Goal: Check status: Check status

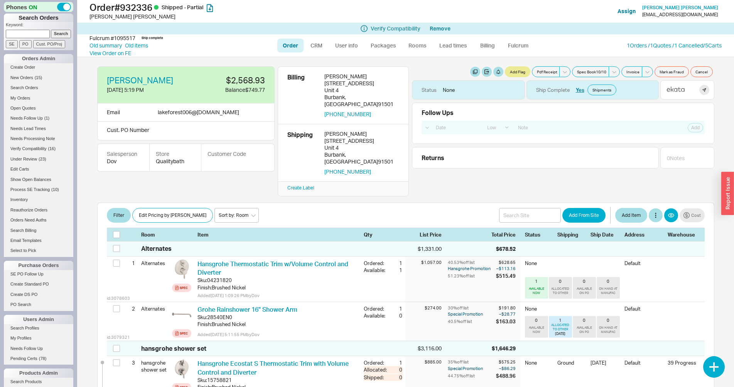
select select "LOW"
